Goal: Task Accomplishment & Management: Use online tool/utility

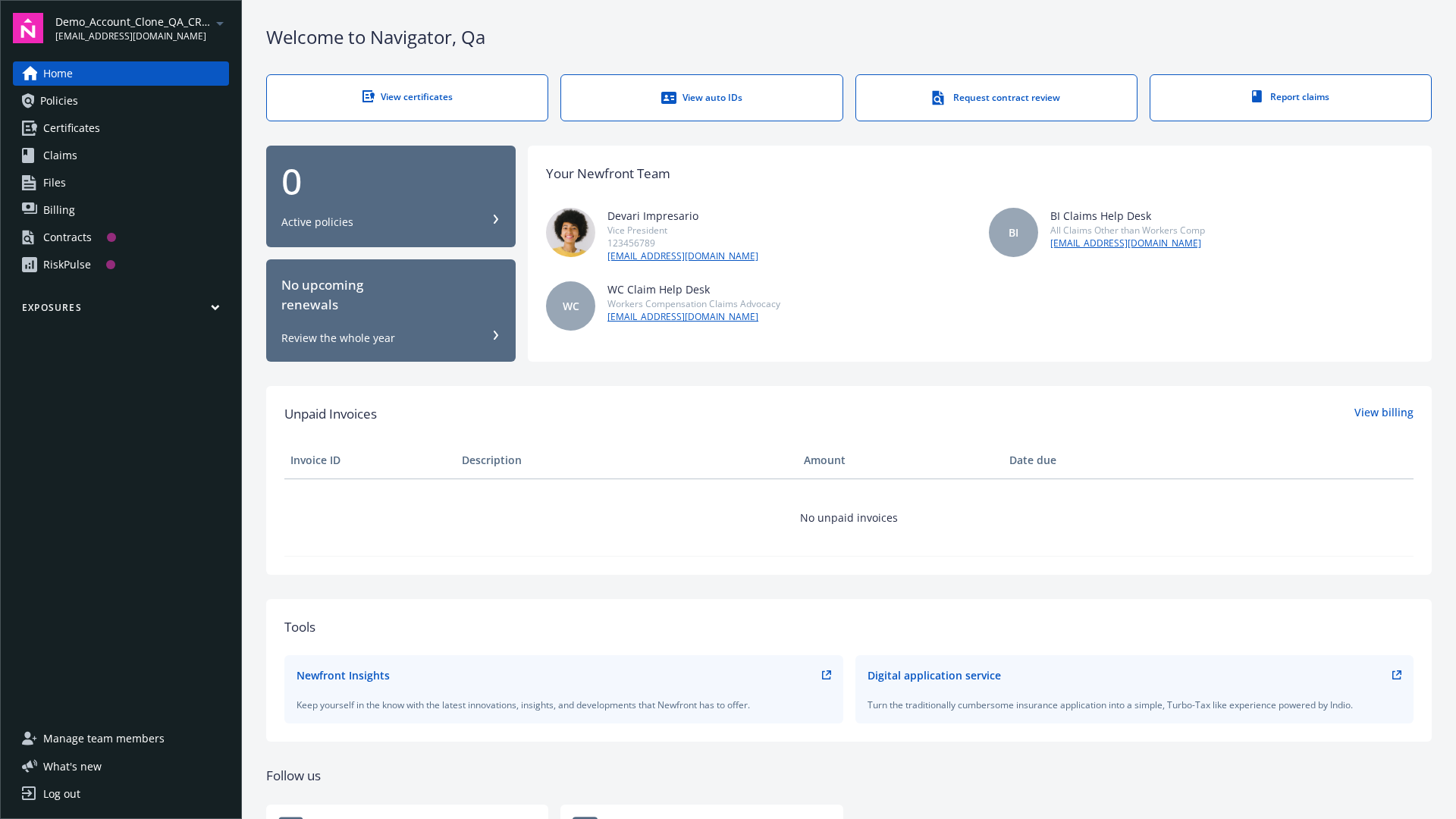
click at [142, 28] on span "Demo_Account_Clone_QA_CR_Tests_Prospect" at bounding box center [133, 22] width 155 height 16
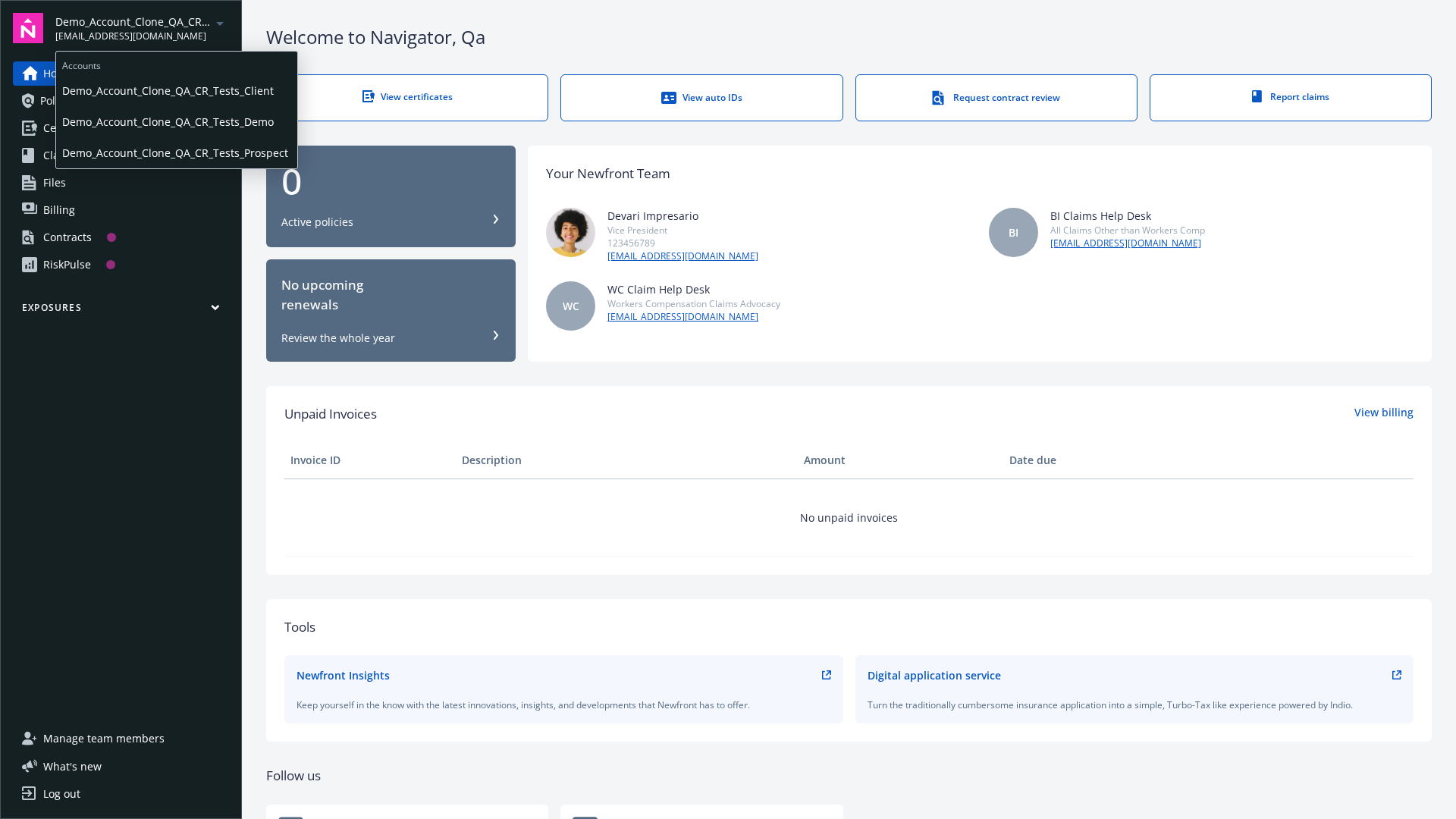
click at [175, 90] on span "Demo_Account_Clone_QA_CR_Tests_Client" at bounding box center [176, 91] width 229 height 31
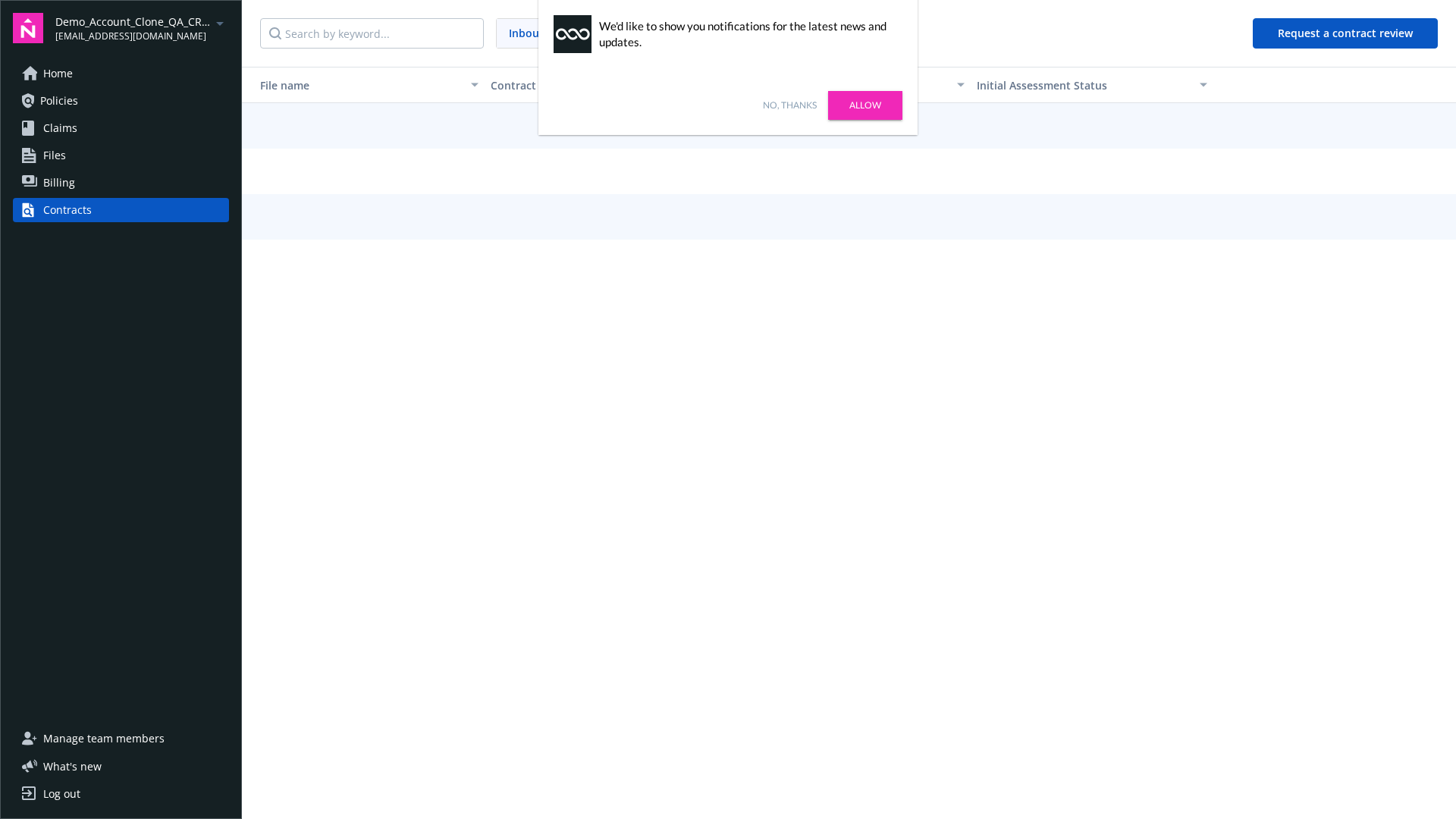
click at [790, 106] on link "No, thanks" at bounding box center [789, 106] width 54 height 14
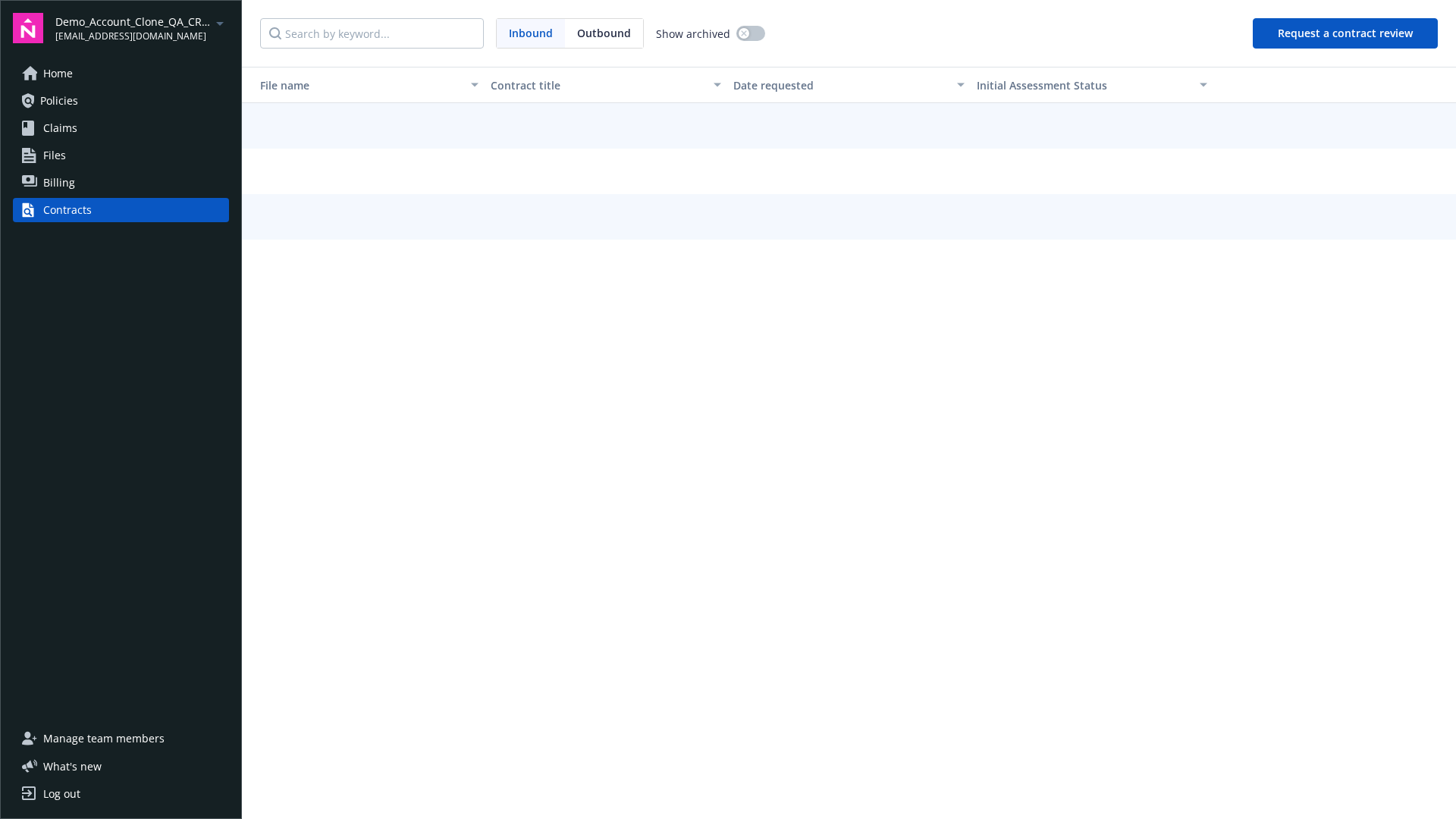
click at [1347, 33] on button "Request a contract review" at bounding box center [1345, 33] width 185 height 30
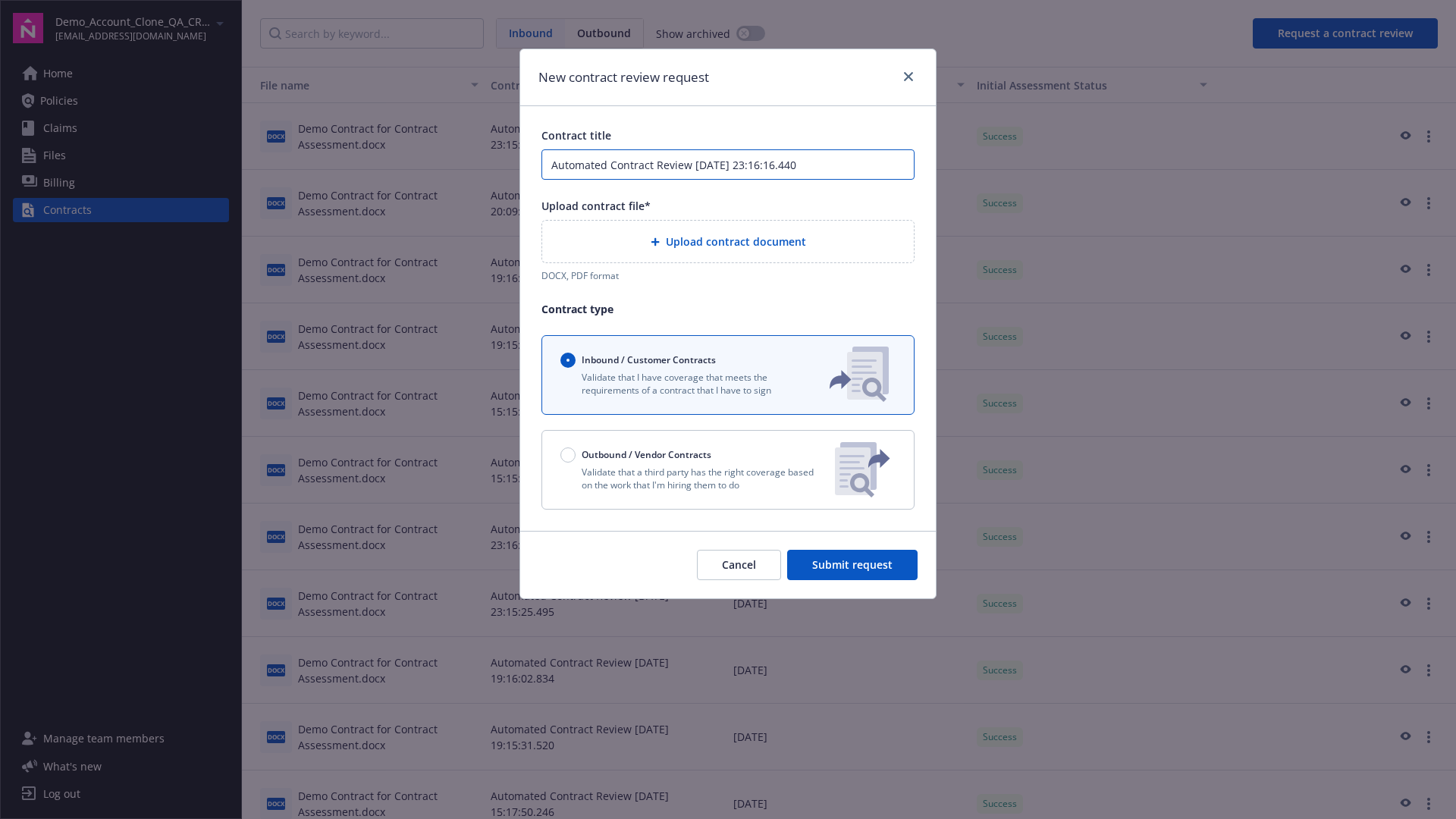
type input "Automated Contract Review [DATE] 23:16:16.440"
click at [728, 470] on p "Validate that a third party has the right coverage based on the work that I'm h…" at bounding box center [692, 478] width 262 height 26
radio input "false"
radio input "true"
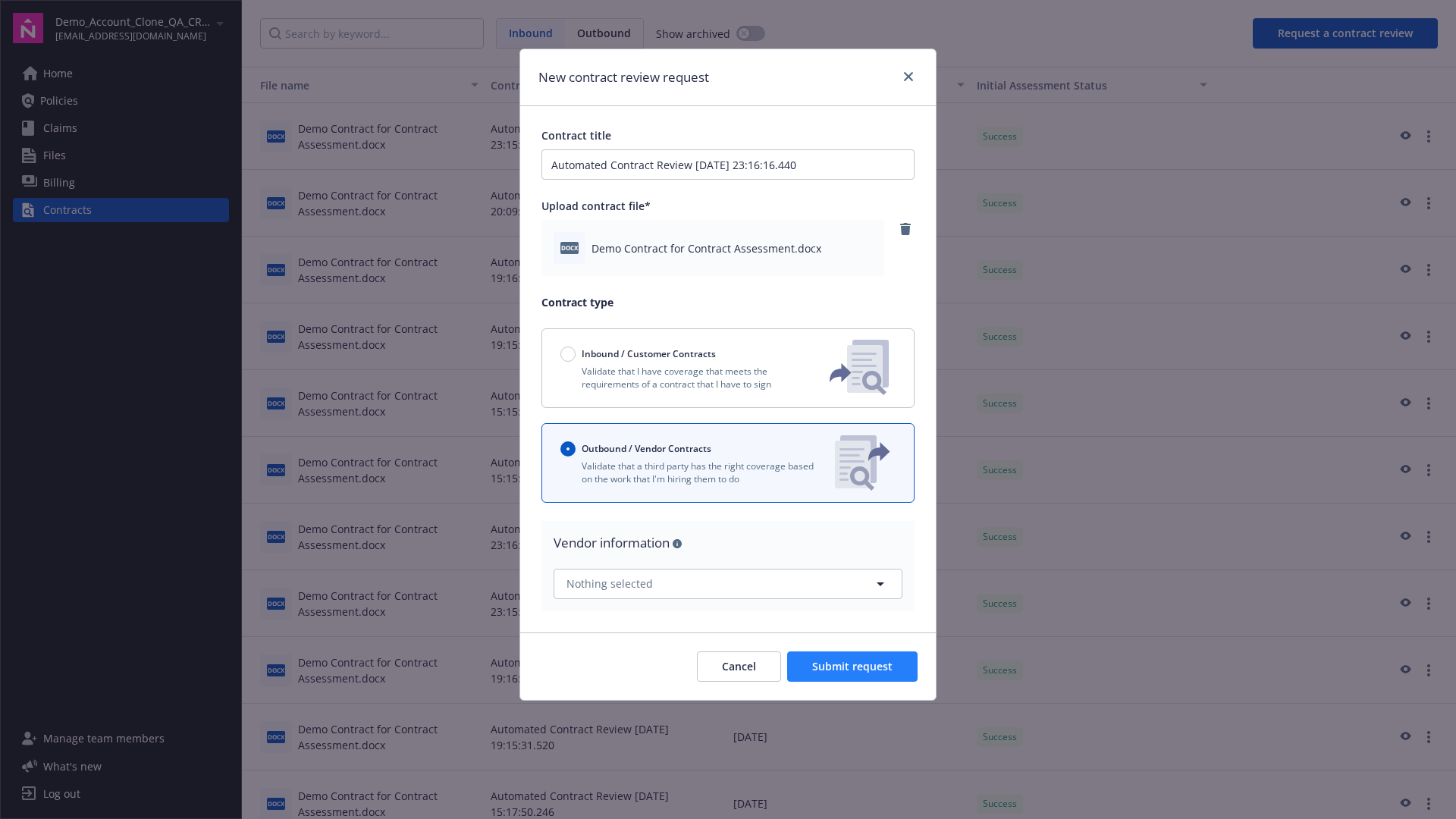
click at [853, 665] on span "Submit request" at bounding box center [853, 666] width 81 height 15
